Goal: Communication & Community: Connect with others

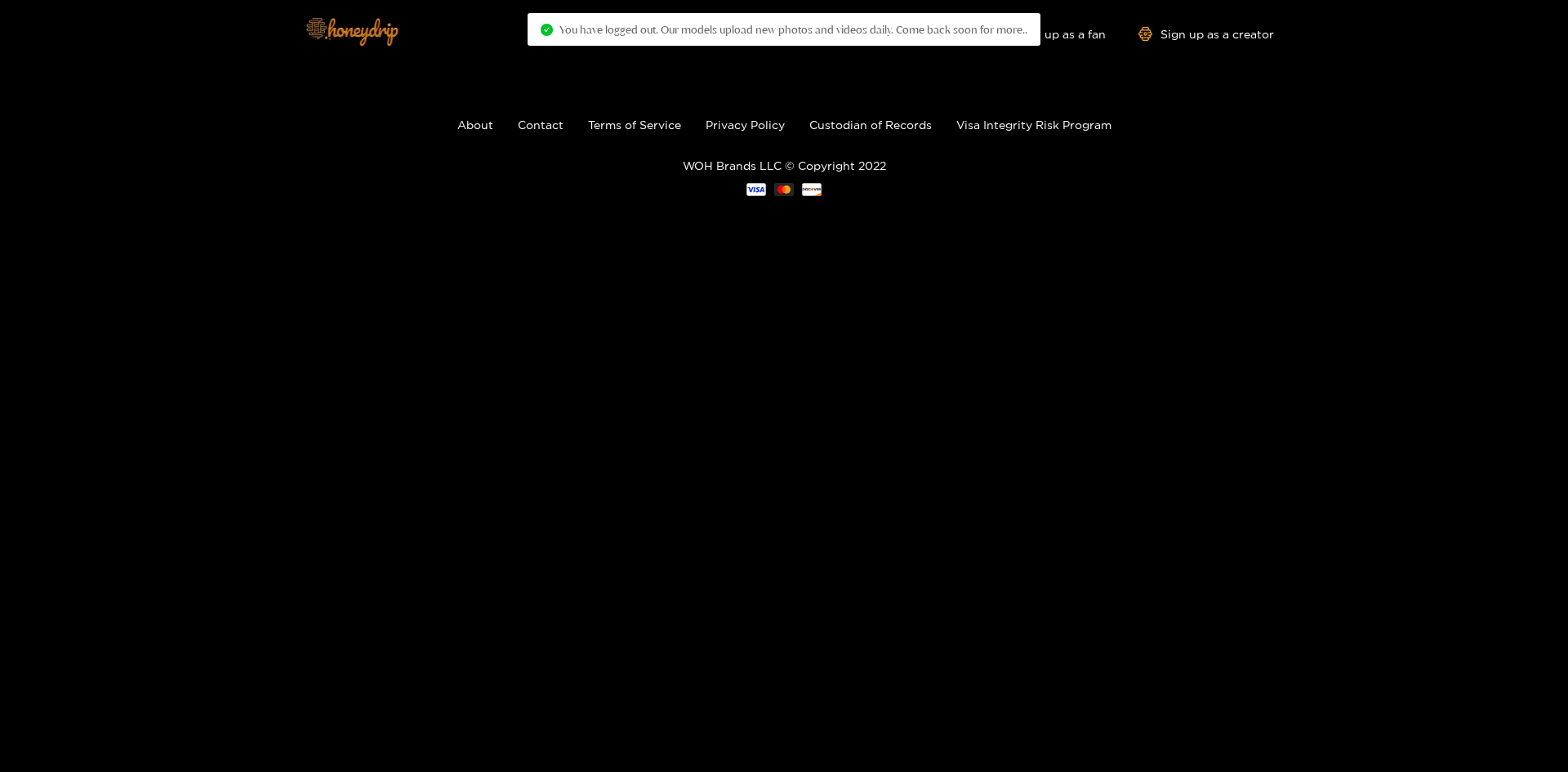
click at [395, 48] on img at bounding box center [351, 31] width 114 height 68
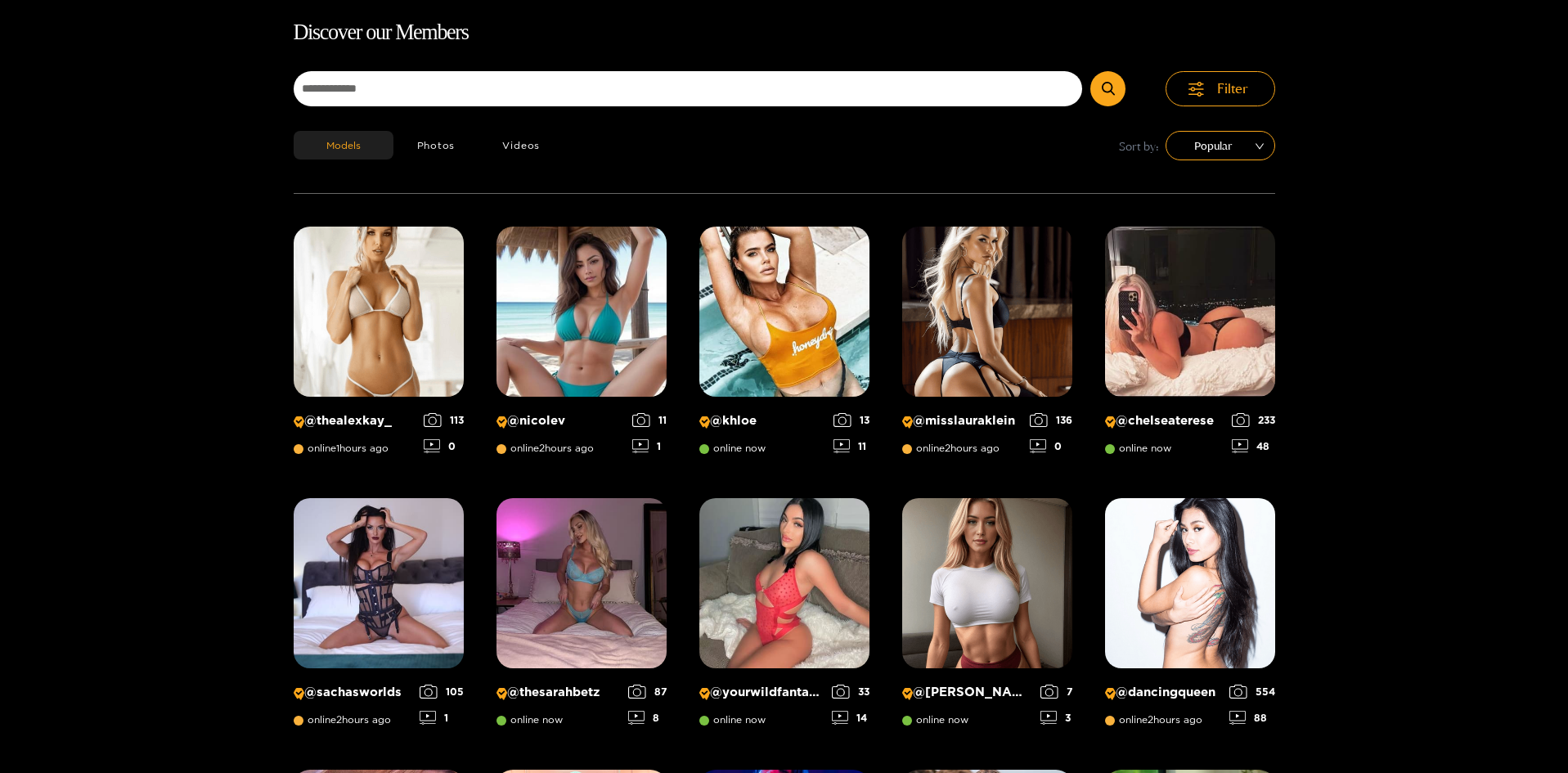
scroll to position [104, 0]
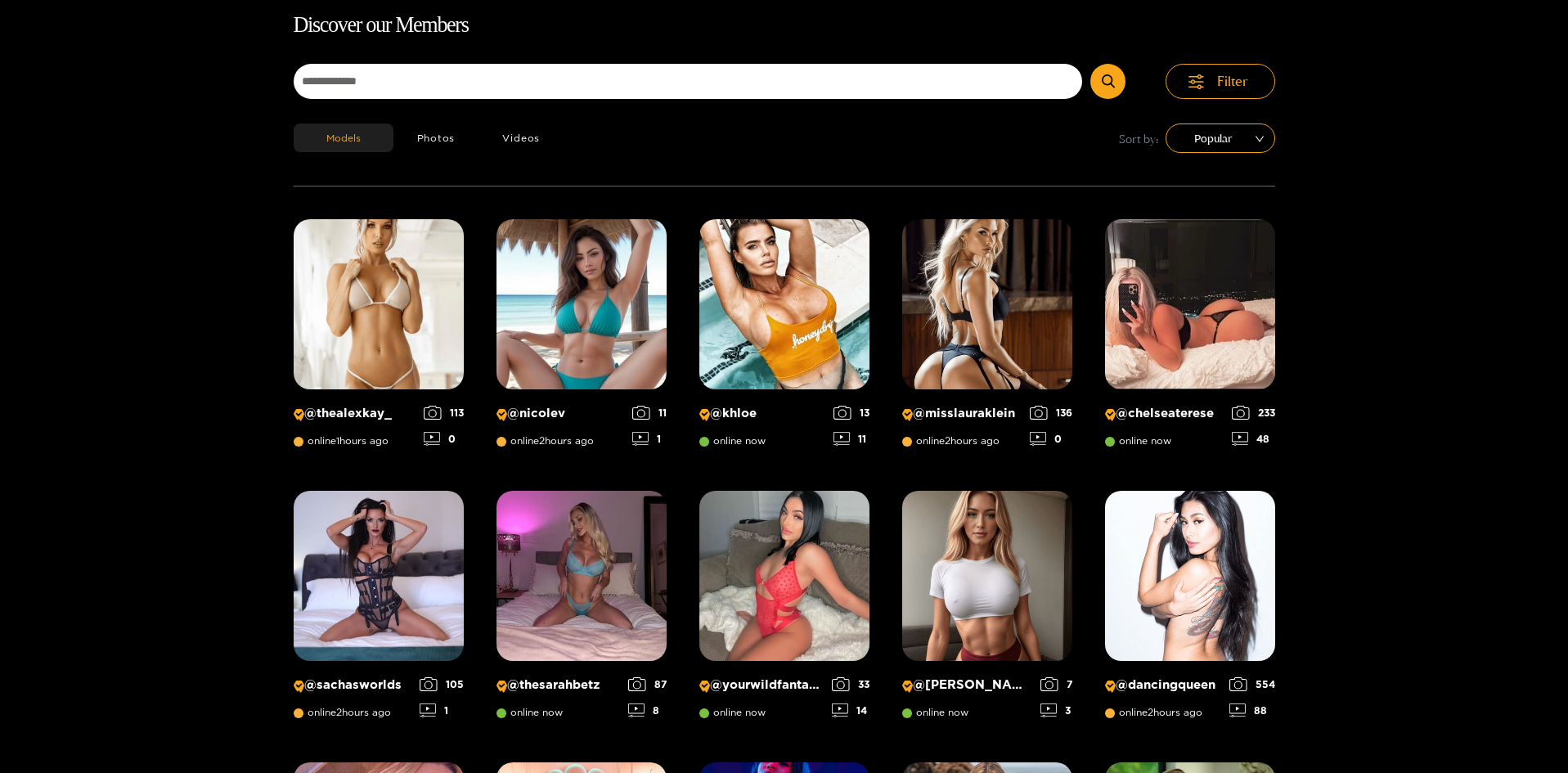
click at [1061, 16] on h1 "Discover our Members" at bounding box center [784, 25] width 981 height 35
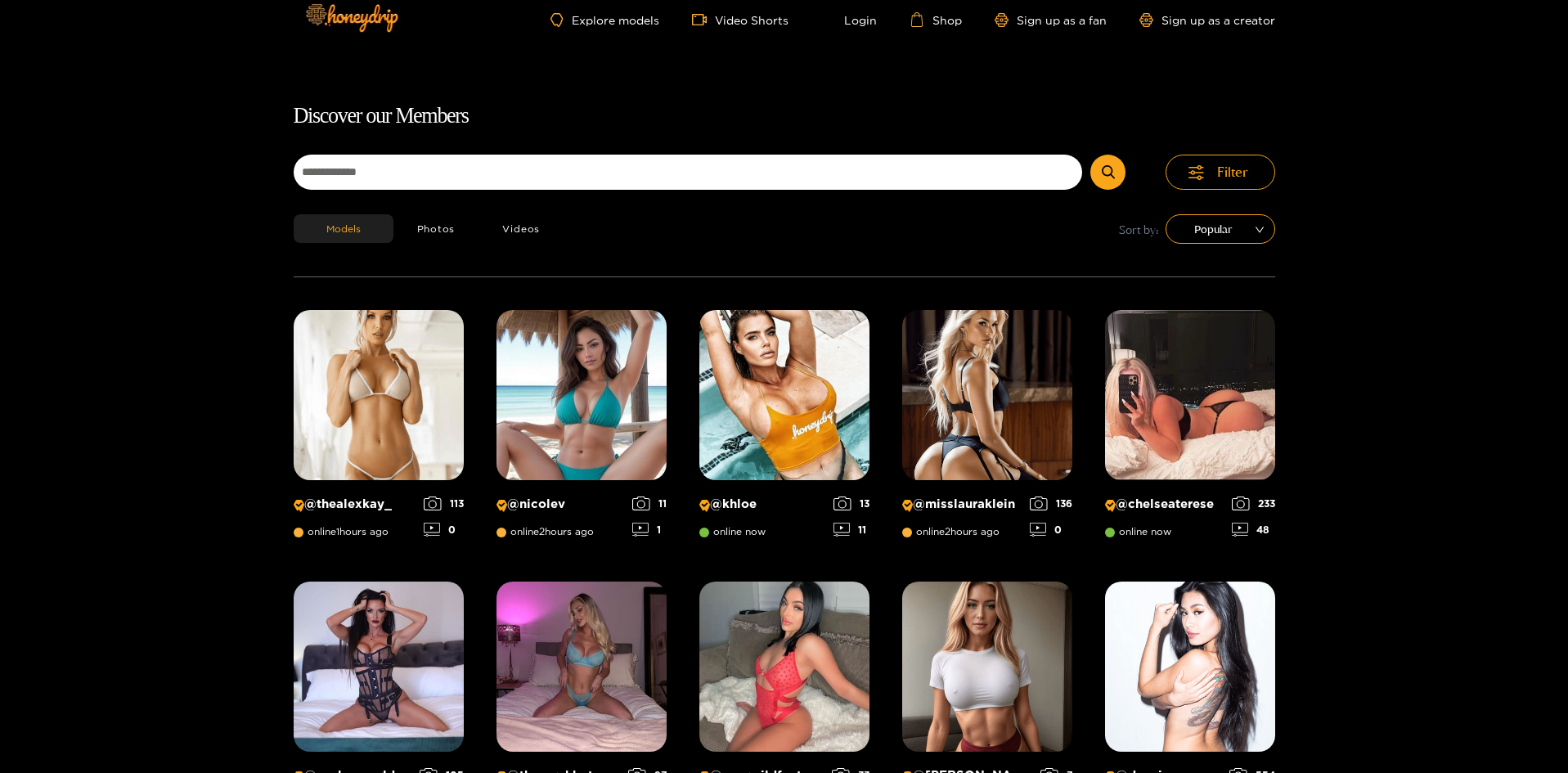
scroll to position [0, 0]
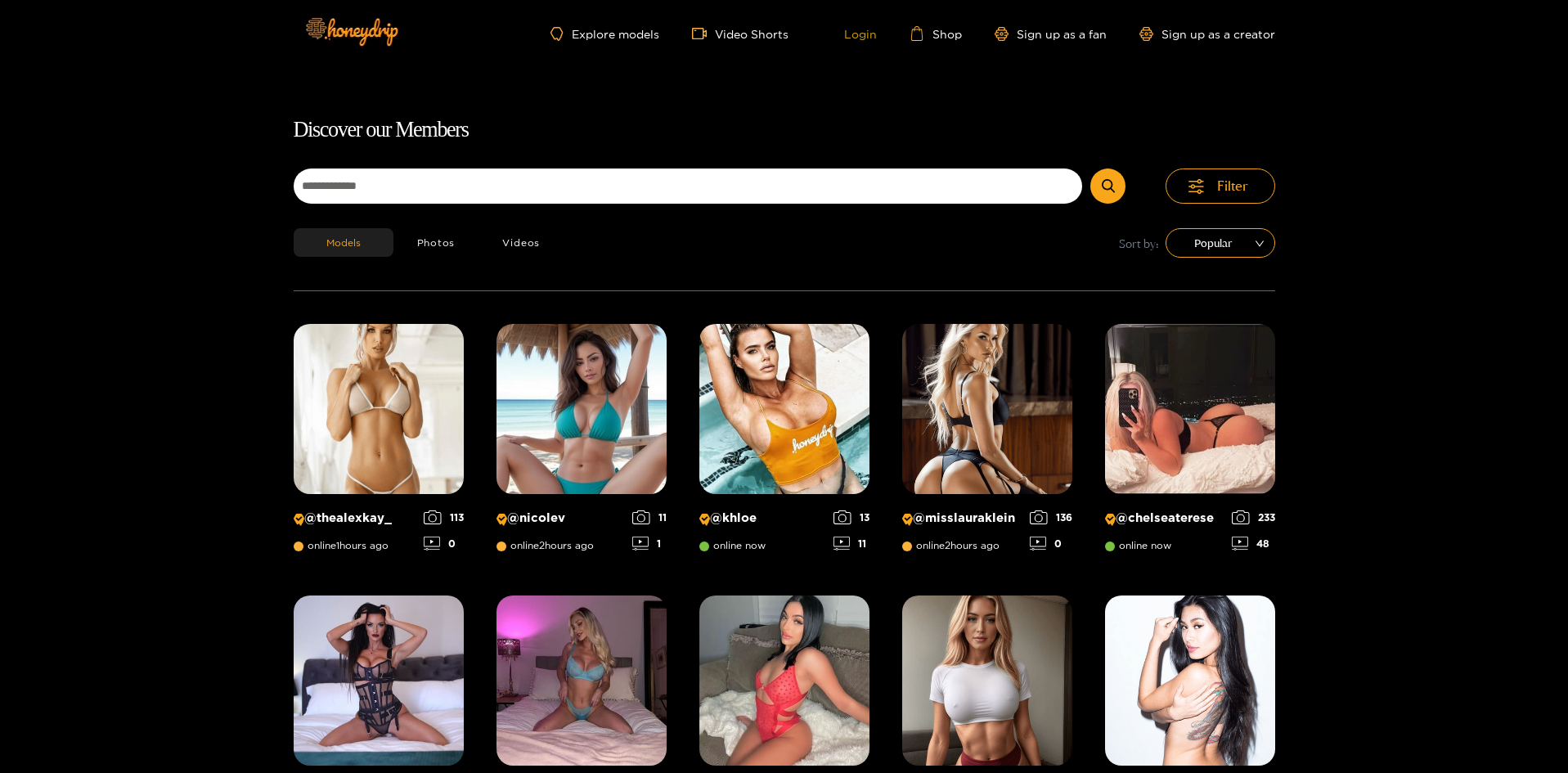
click at [856, 32] on link "Login" at bounding box center [849, 33] width 56 height 15
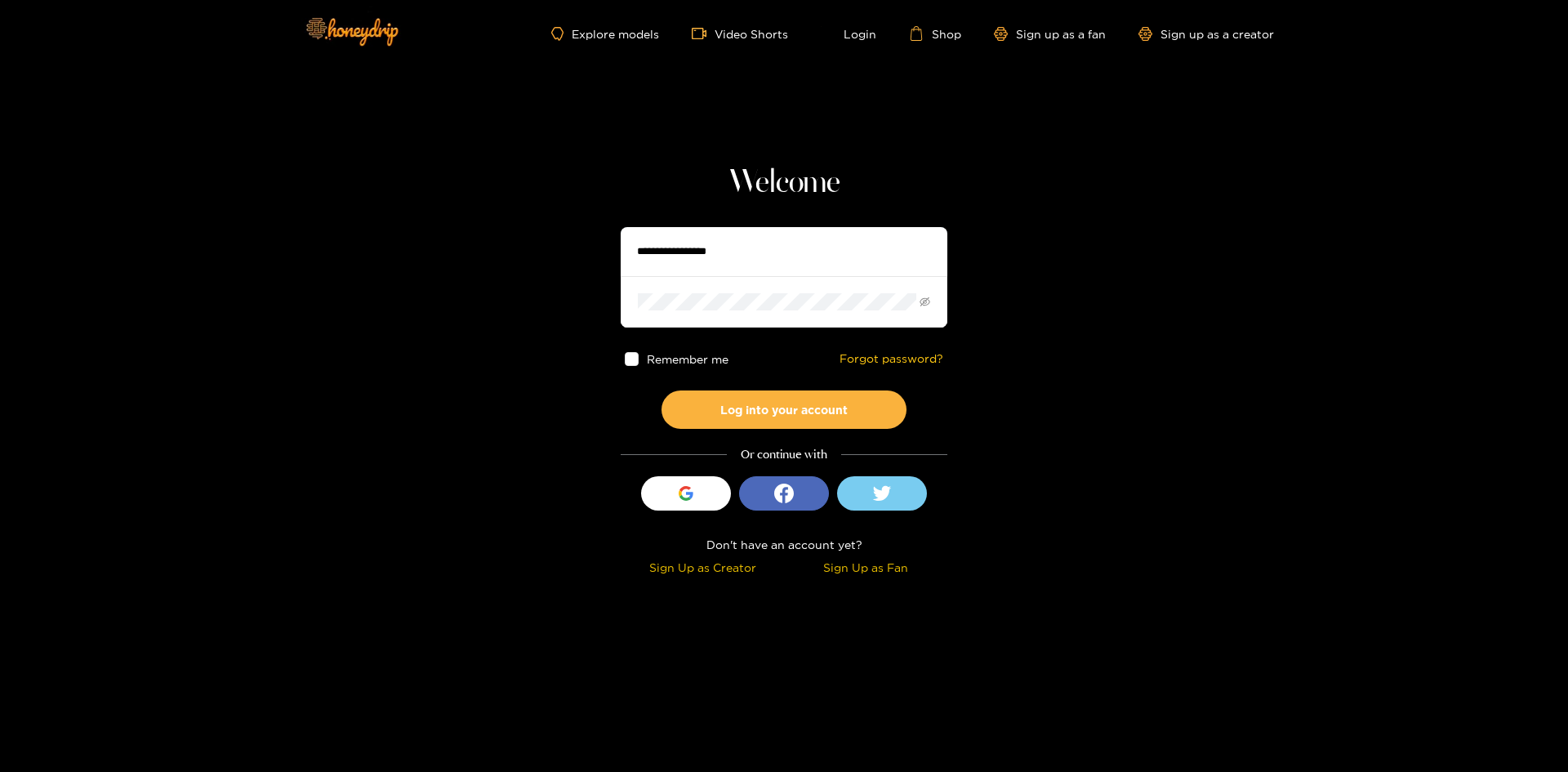
click at [741, 258] on input "text" at bounding box center [784, 251] width 327 height 49
type input "*******"
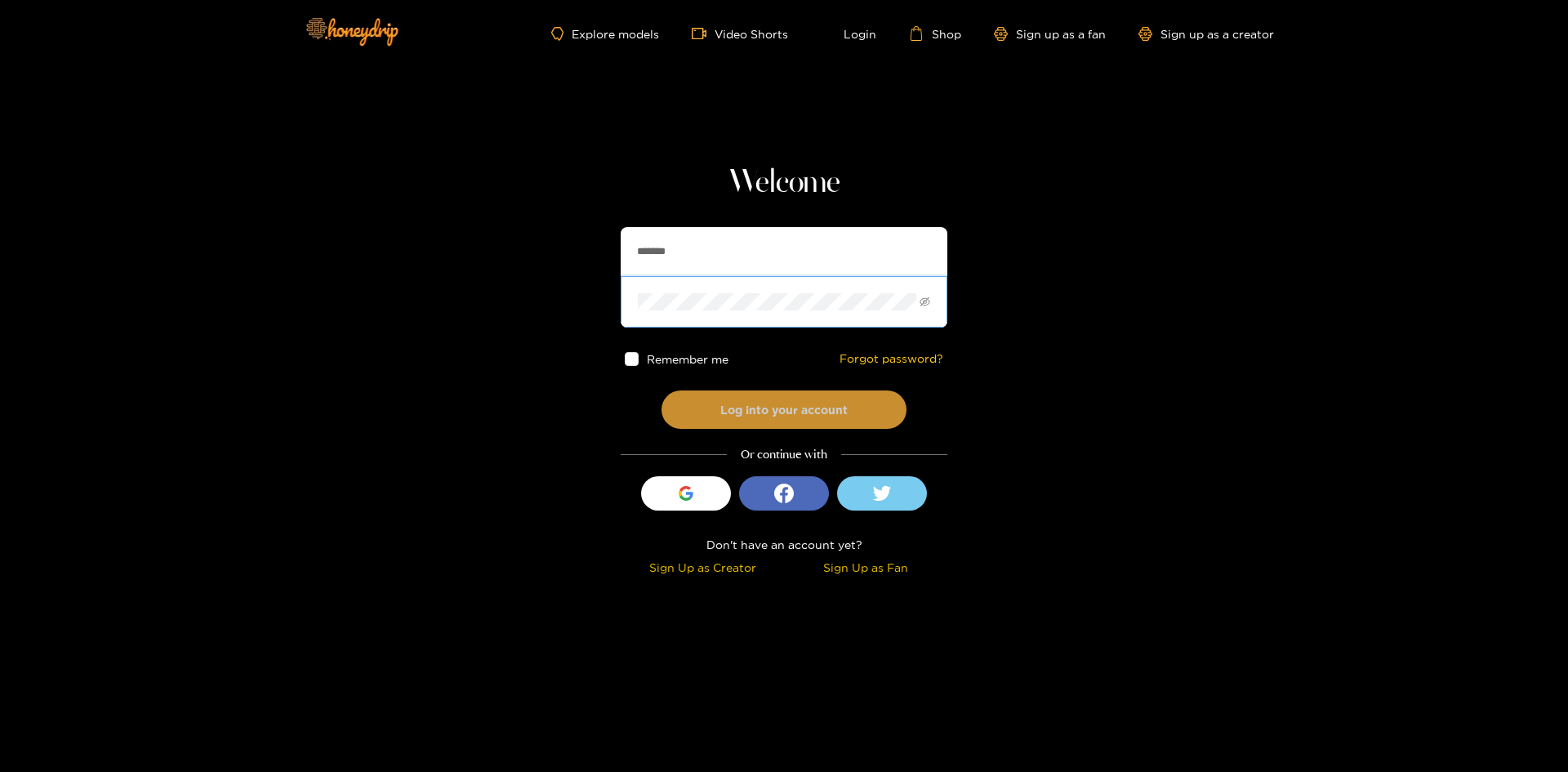
click at [785, 419] on button "Log into your account" at bounding box center [783, 409] width 245 height 39
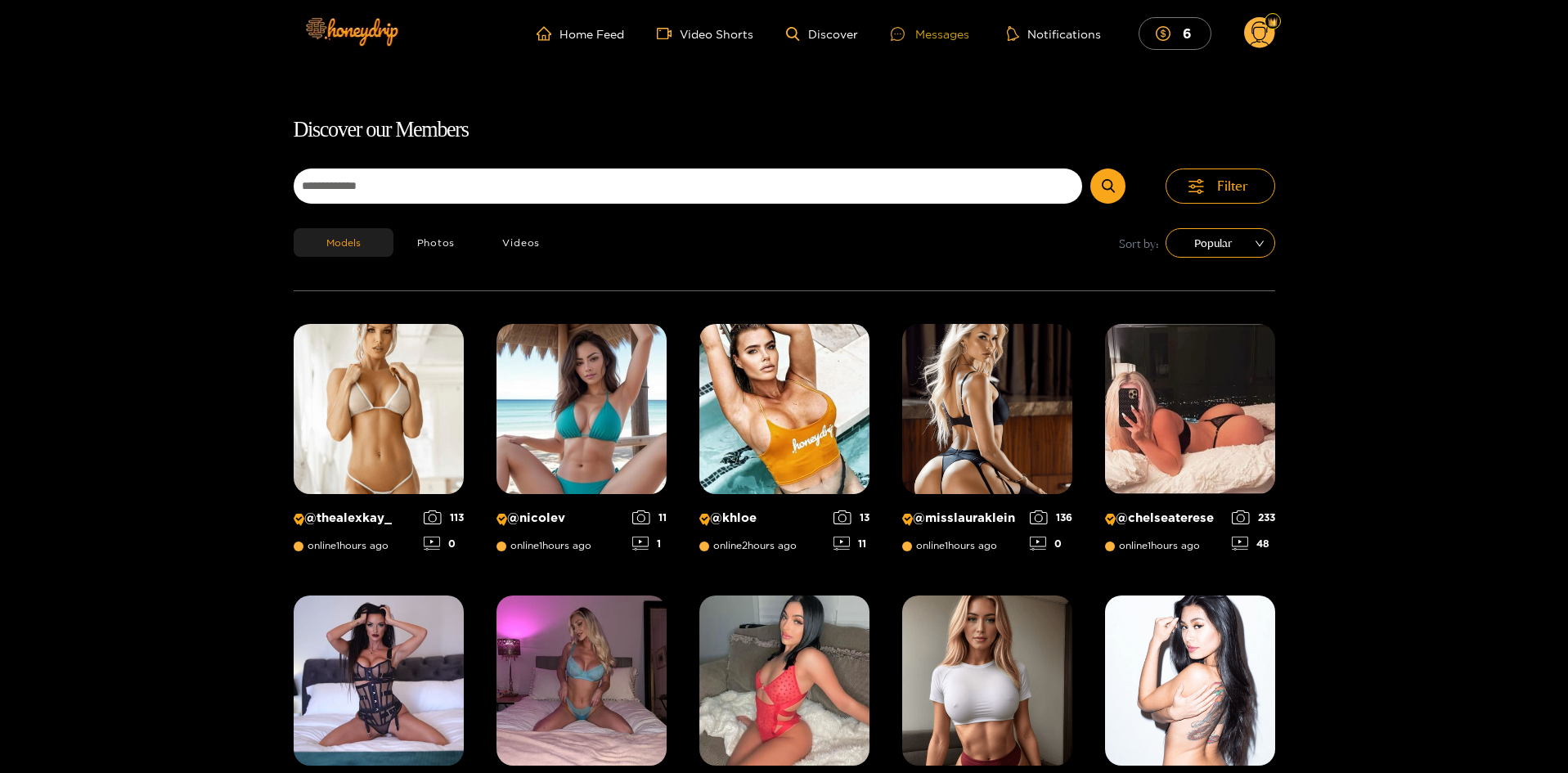
click at [943, 40] on div "Messages" at bounding box center [929, 34] width 78 height 19
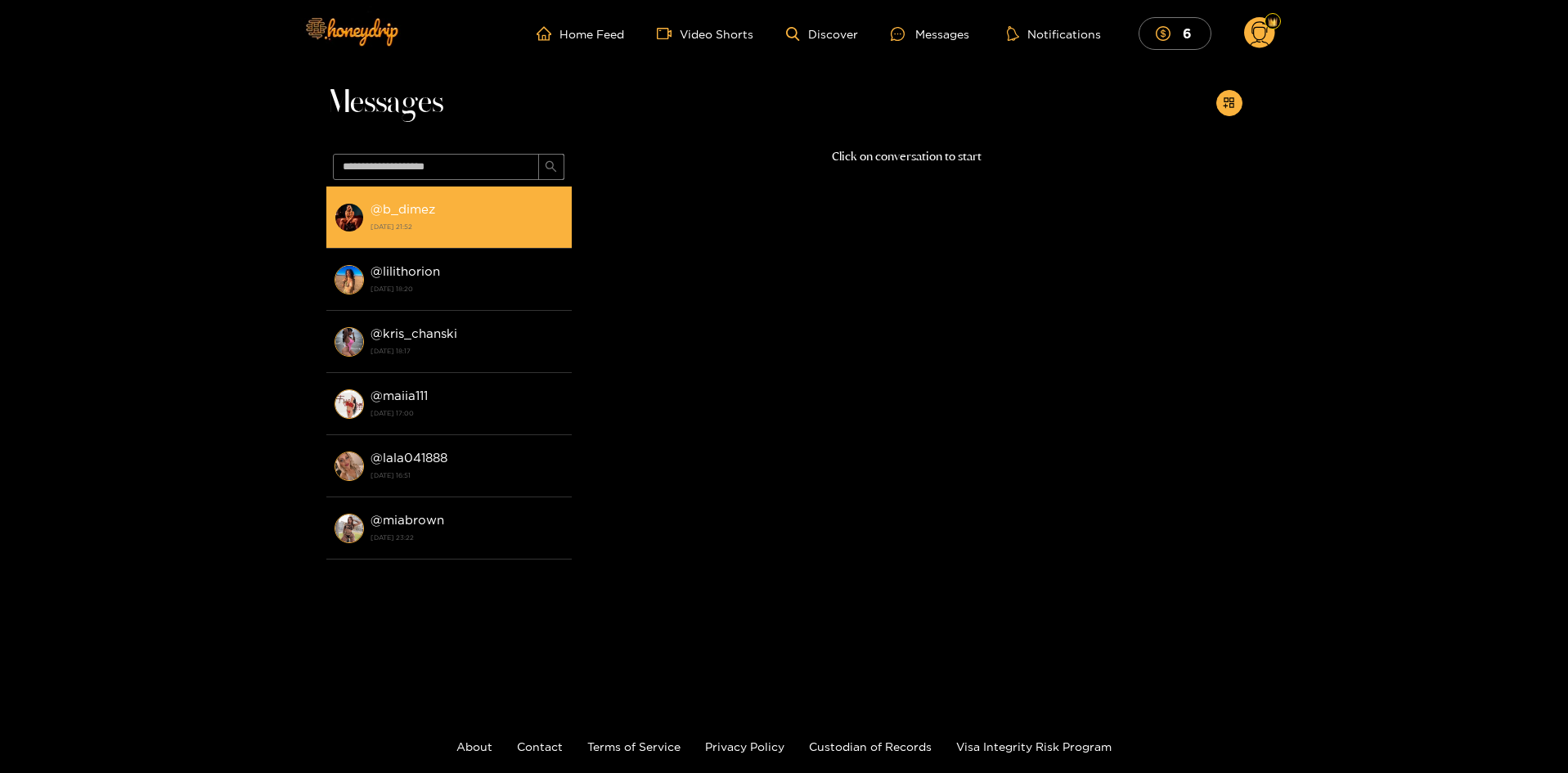
click at [343, 216] on img at bounding box center [349, 217] width 30 height 30
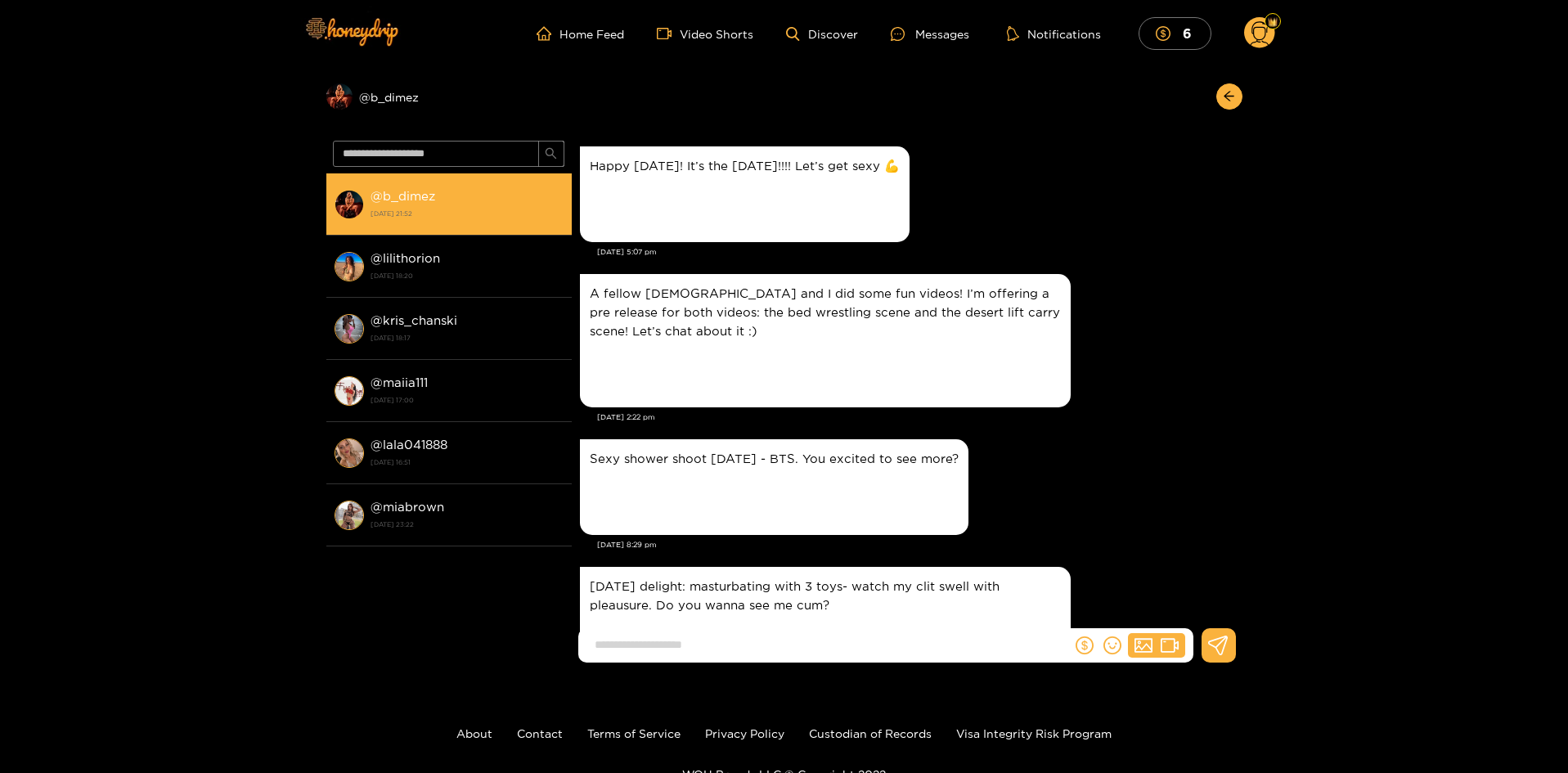
scroll to position [2822, 0]
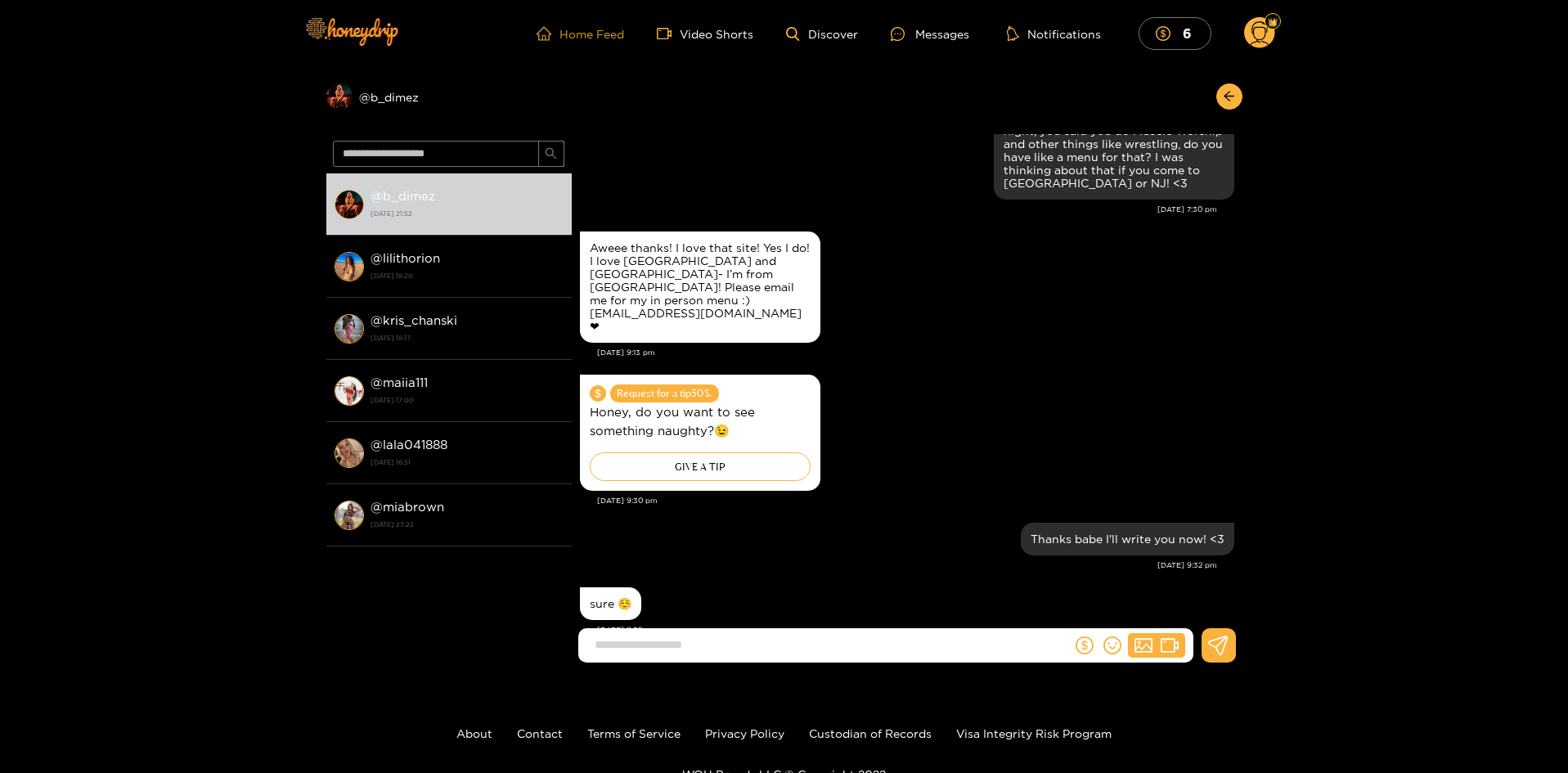
click at [582, 30] on link "Home Feed" at bounding box center [581, 33] width 87 height 15
